Goal: Check status: Check status

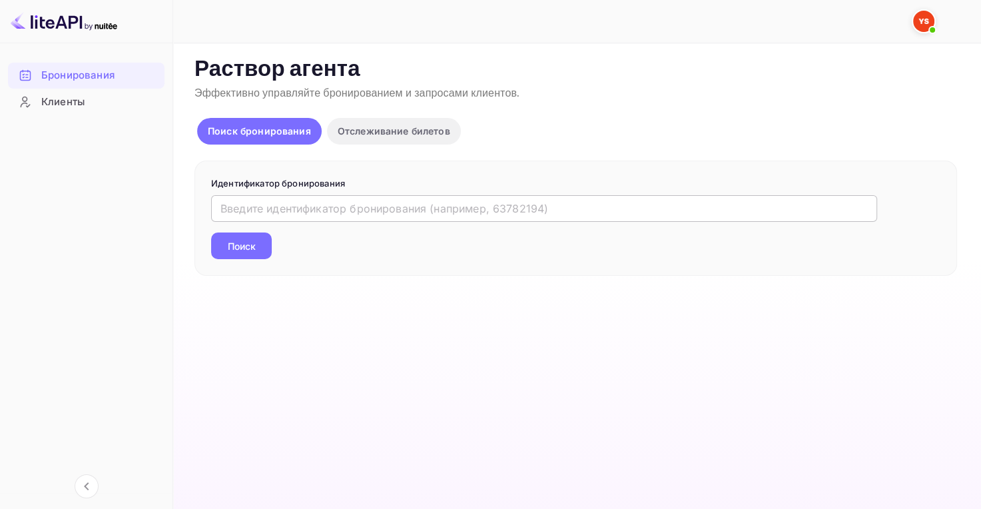
click at [244, 206] on input "text" at bounding box center [544, 208] width 666 height 27
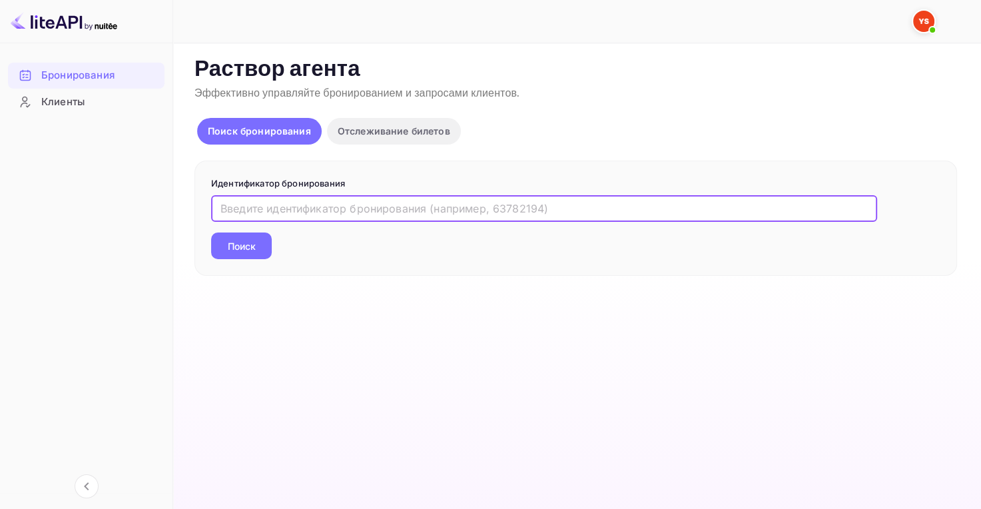
paste input "9786172"
type input "9786172"
click at [240, 242] on main "Несохраненные изменения Ticket Affiliate URL [URL][DOMAIN_NAME] Business partne…" at bounding box center [577, 276] width 808 height 466
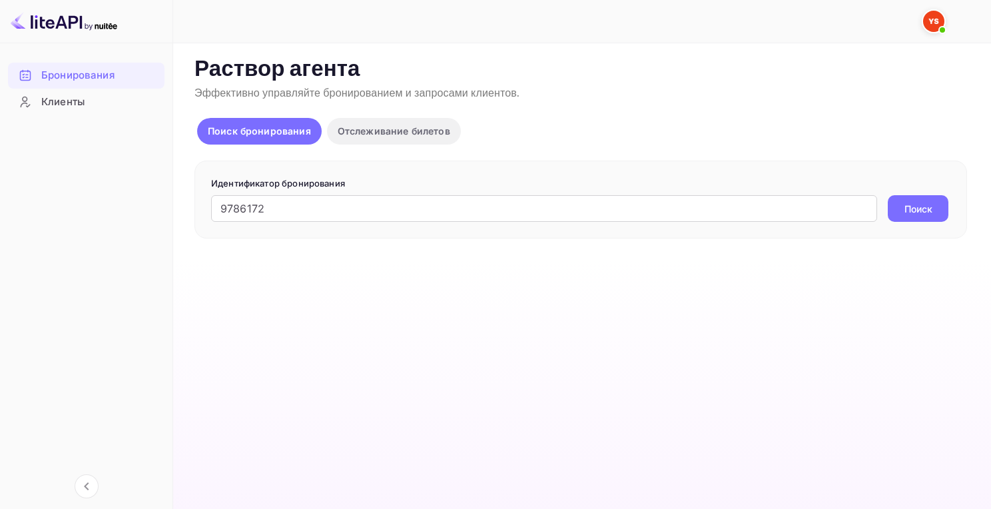
click at [909, 210] on ya-tr-span "Поиск" at bounding box center [919, 209] width 28 height 14
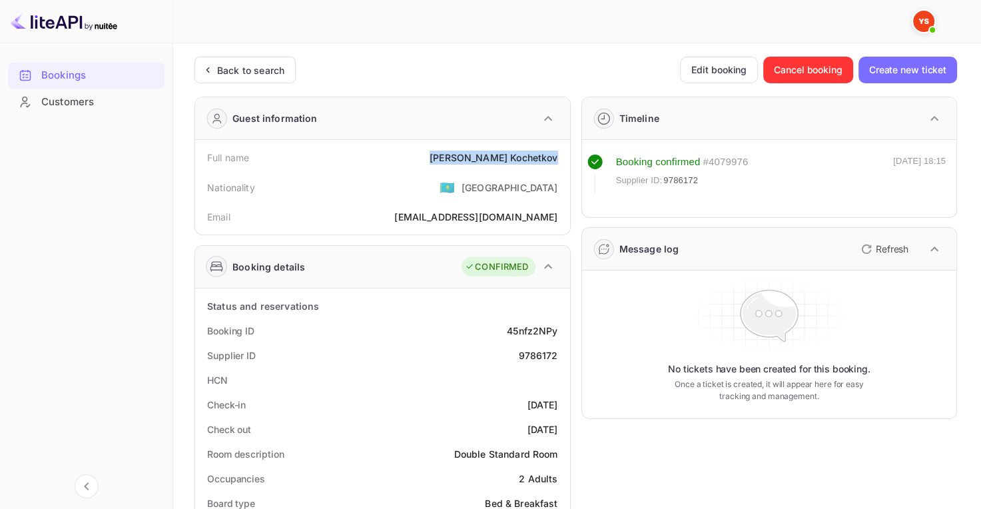
drag, startPoint x: 466, startPoint y: 152, endPoint x: 557, endPoint y: 157, distance: 91.4
click at [557, 157] on div "Full name [PERSON_NAME]" at bounding box center [383, 157] width 364 height 25
copy div "[PERSON_NAME]"
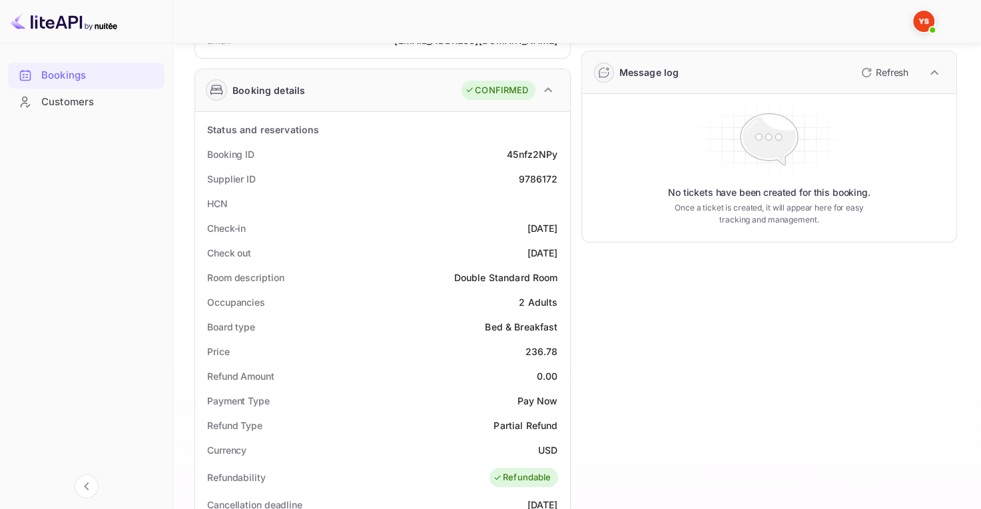
scroll to position [200, 0]
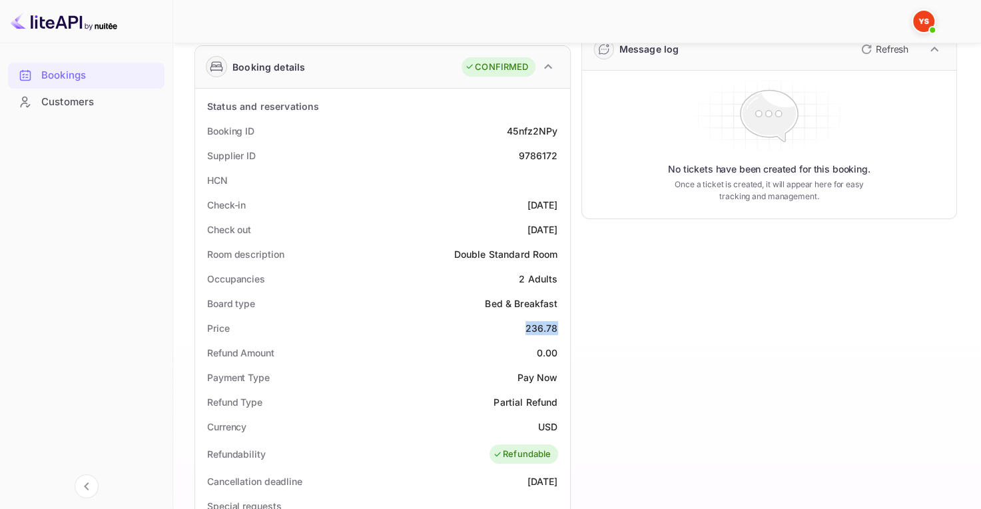
drag, startPoint x: 528, startPoint y: 325, endPoint x: 556, endPoint y: 329, distance: 28.3
click at [556, 330] on div "236.78" at bounding box center [542, 328] width 33 height 14
copy div "236.78"
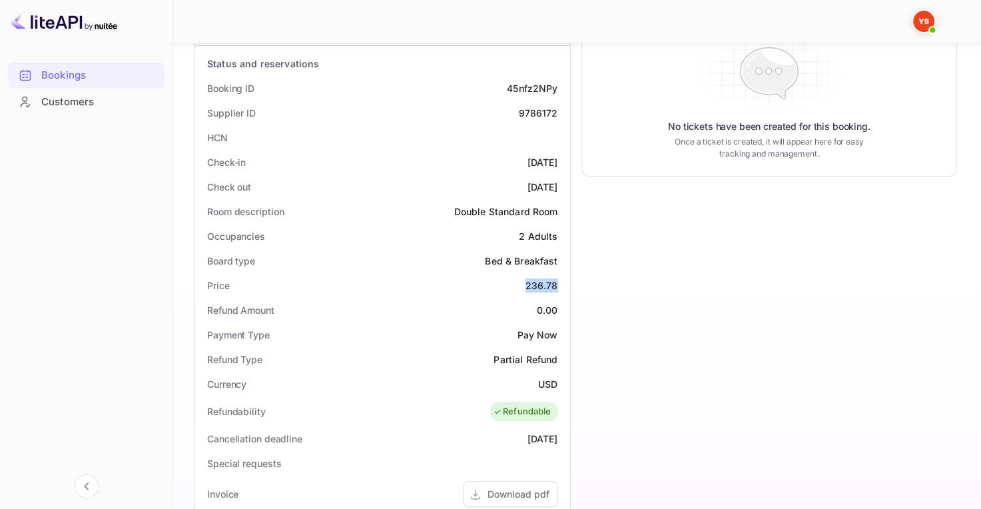
scroll to position [266, 0]
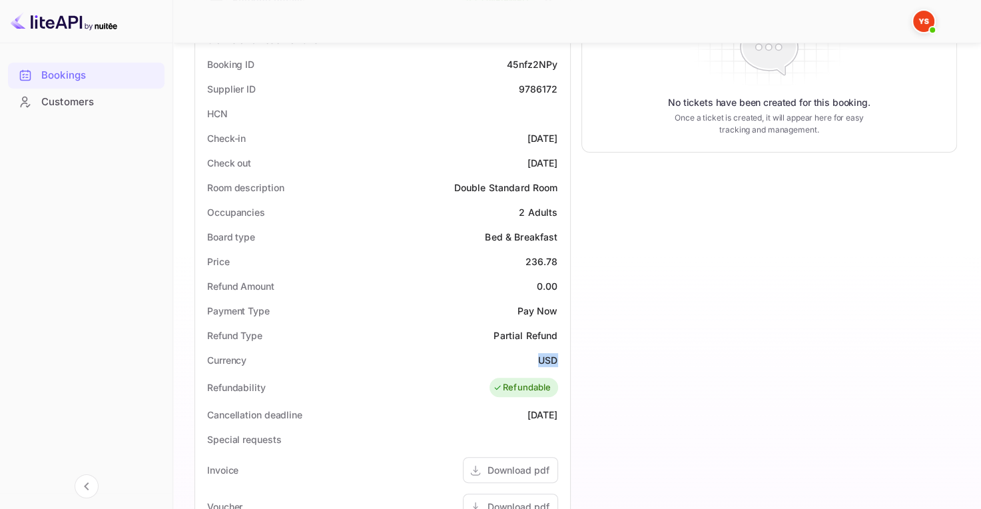
drag, startPoint x: 540, startPoint y: 356, endPoint x: 556, endPoint y: 357, distance: 16.0
click at [556, 357] on div "Currency USD" at bounding box center [383, 360] width 364 height 25
copy ya-tr-span "USD"
